Goal: Contribute content

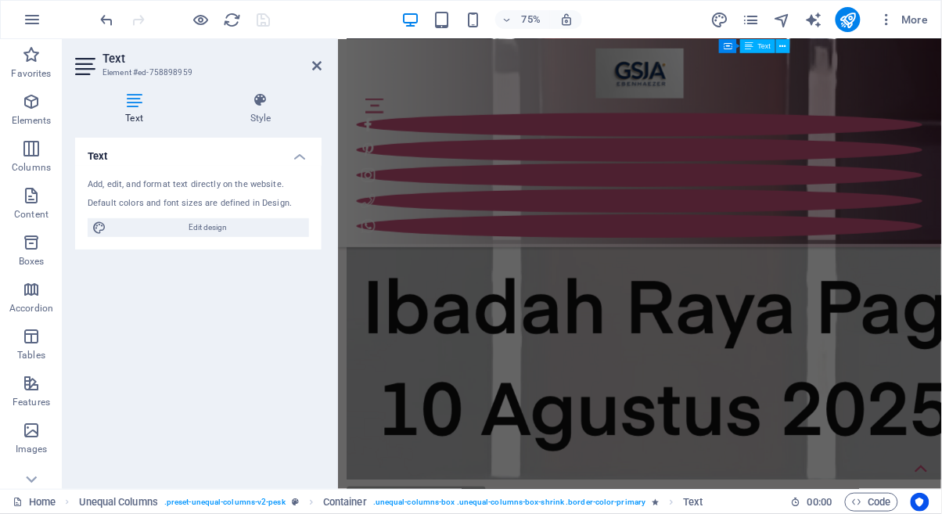
scroll to position [9349, 0]
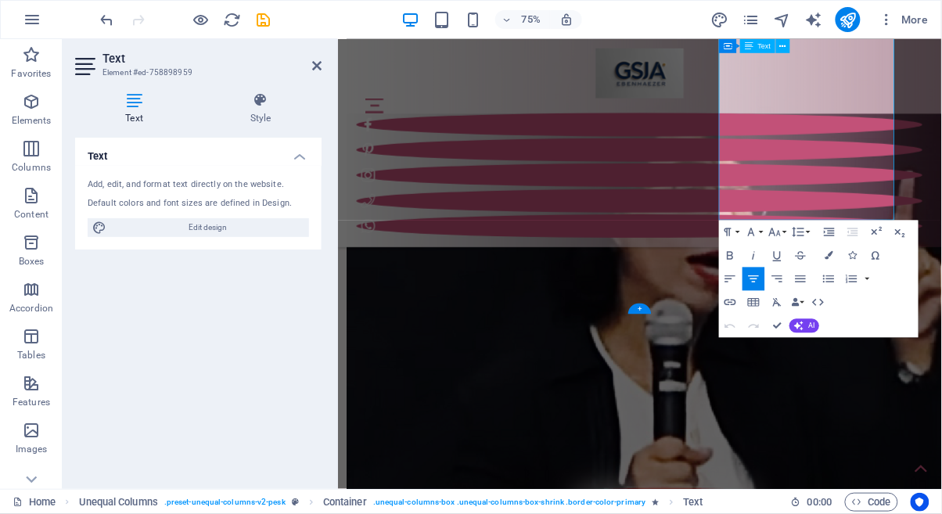
scroll to position [8022, 0]
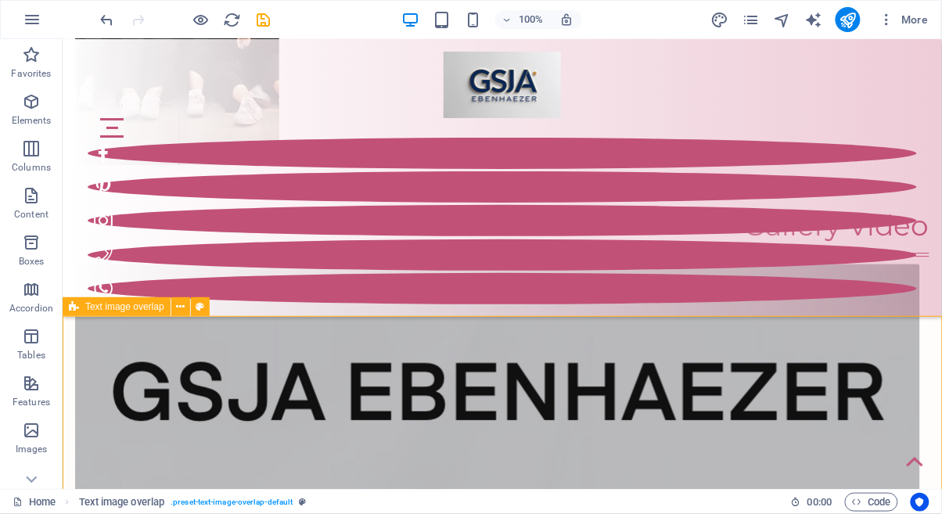
scroll to position [7604, 0]
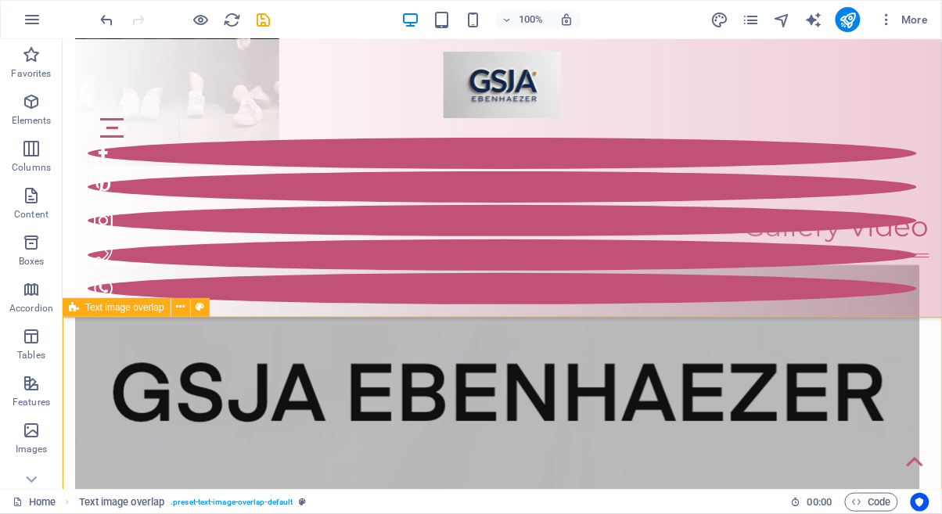
click at [267, 28] on icon "save" at bounding box center [264, 20] width 18 height 18
